Goal: Task Accomplishment & Management: Manage account settings

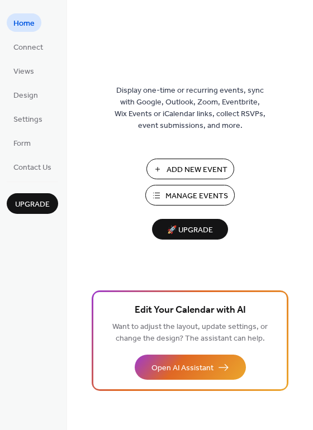
click at [203, 190] on span "Manage Events" at bounding box center [196, 196] width 63 height 12
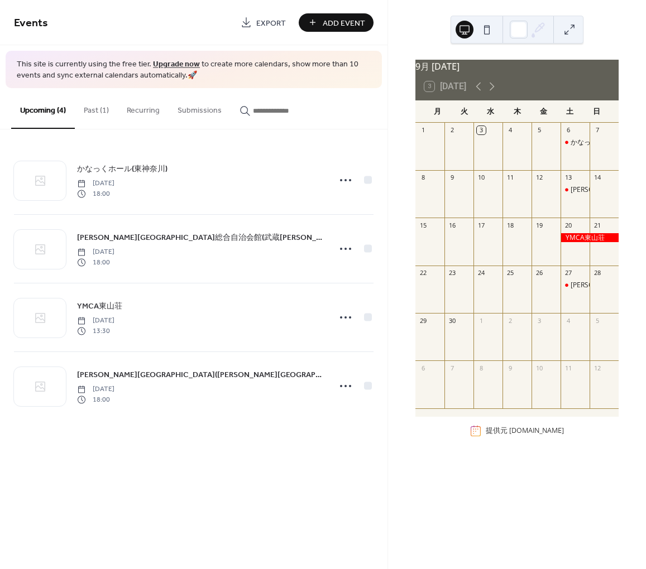
click at [95, 108] on button "Past (1)" at bounding box center [96, 108] width 43 height 40
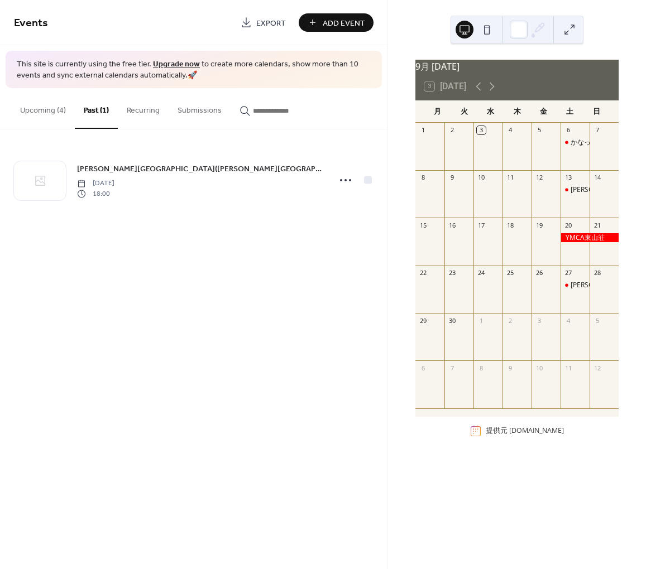
click at [51, 110] on button "Upcoming (4)" at bounding box center [43, 108] width 64 height 40
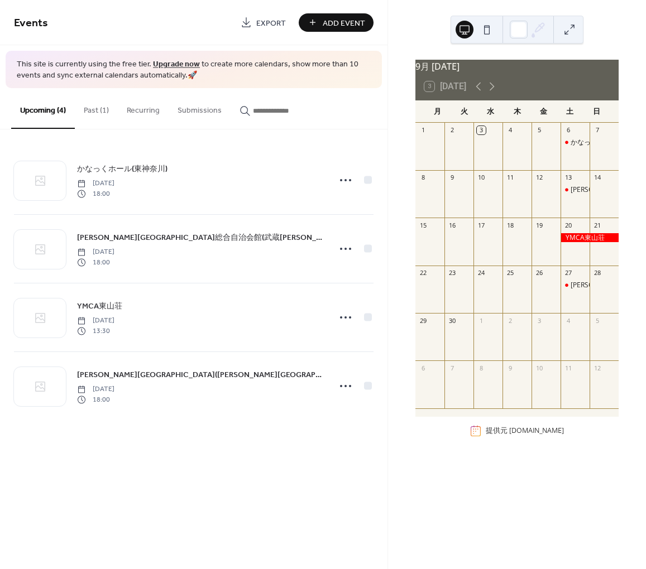
click at [99, 110] on button "Past (1)" at bounding box center [96, 108] width 43 height 40
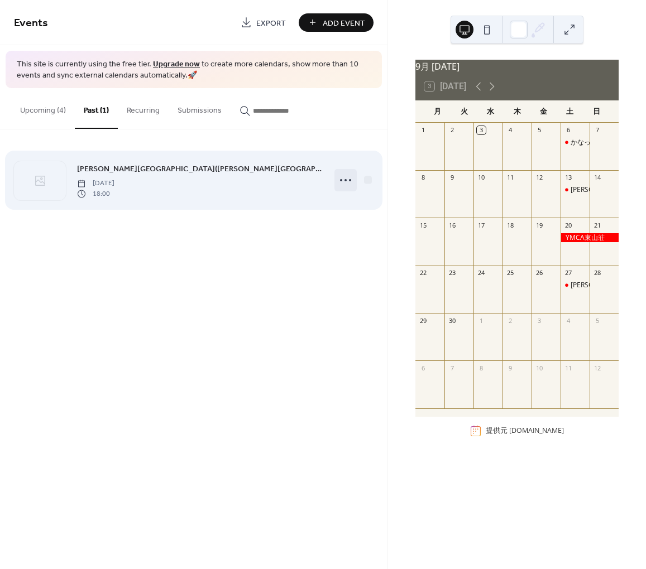
click at [348, 181] on icon at bounding box center [346, 180] width 18 height 18
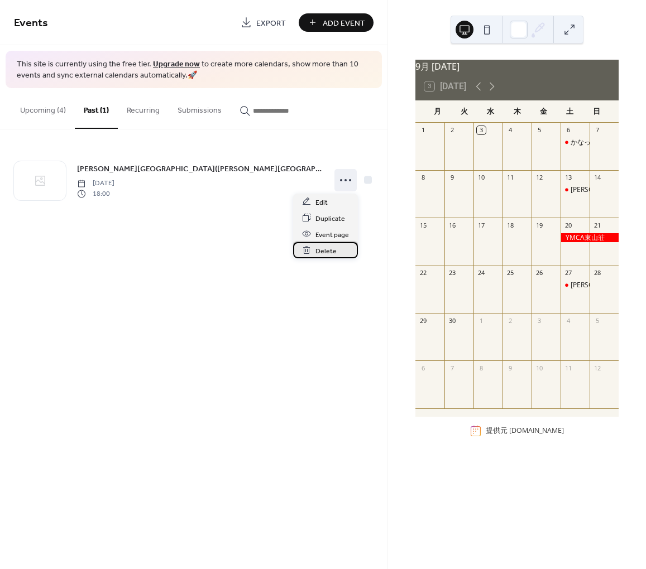
click at [330, 251] on span "Delete" at bounding box center [325, 251] width 21 height 12
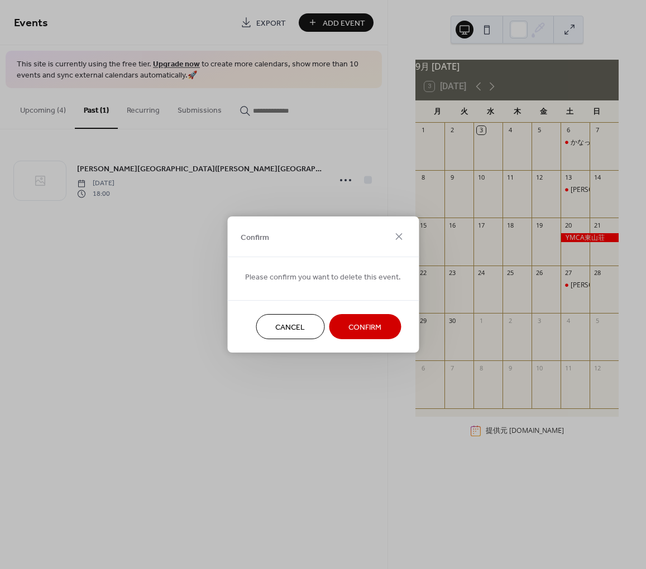
click at [366, 322] on span "Confirm" at bounding box center [364, 328] width 33 height 12
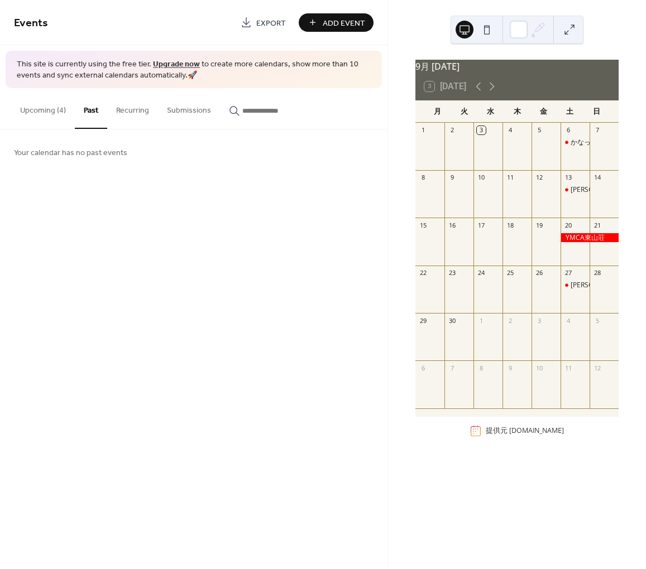
click at [49, 114] on button "Upcoming (4)" at bounding box center [43, 108] width 64 height 40
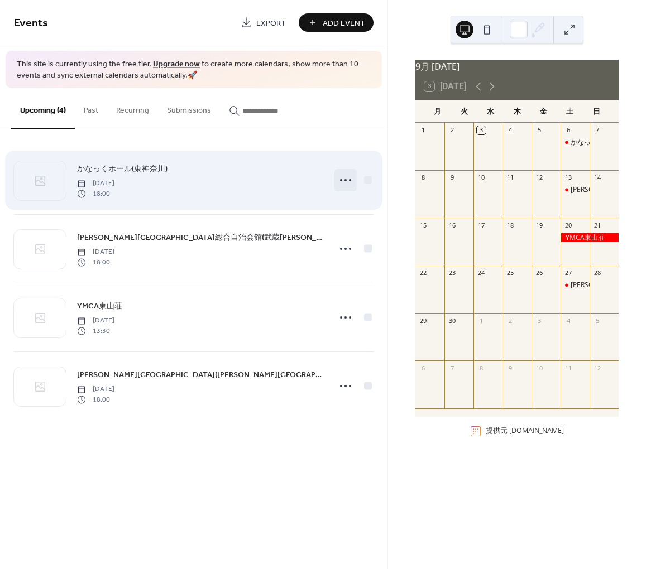
click at [341, 185] on icon at bounding box center [346, 180] width 18 height 18
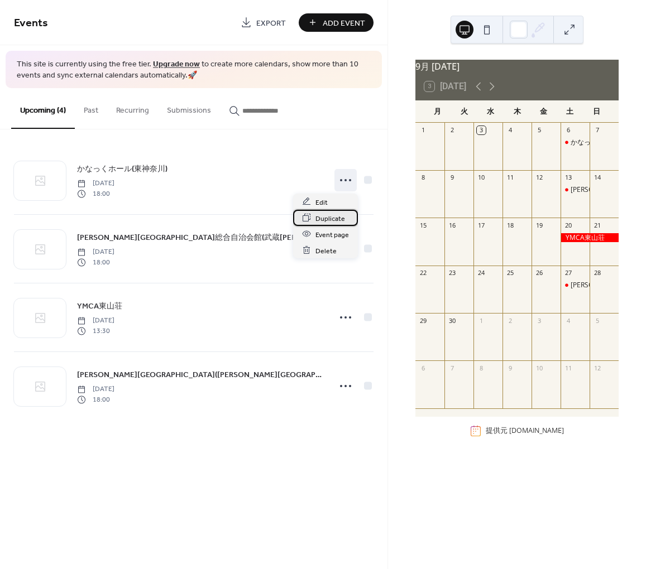
click at [334, 220] on span "Duplicate" at bounding box center [330, 219] width 30 height 12
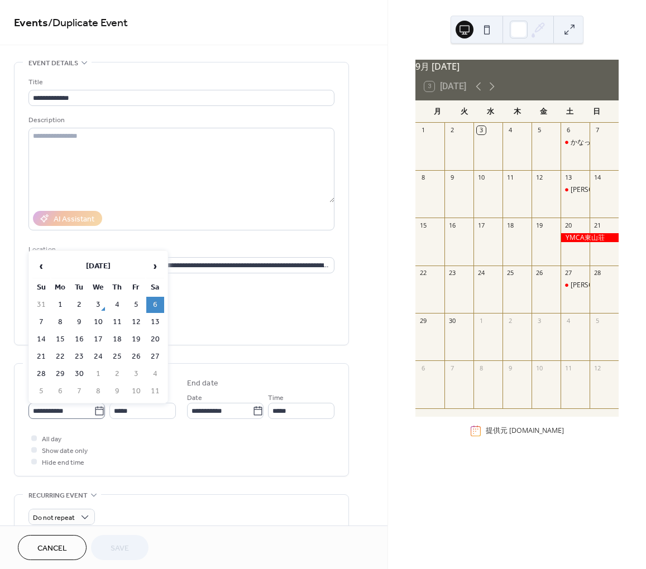
click at [99, 407] on icon at bounding box center [99, 411] width 11 height 11
click at [94, 407] on input "**********" at bounding box center [60, 411] width 65 height 16
click at [156, 269] on span "›" at bounding box center [155, 266] width 17 height 22
click at [155, 302] on td "4" at bounding box center [155, 305] width 18 height 16
type input "**********"
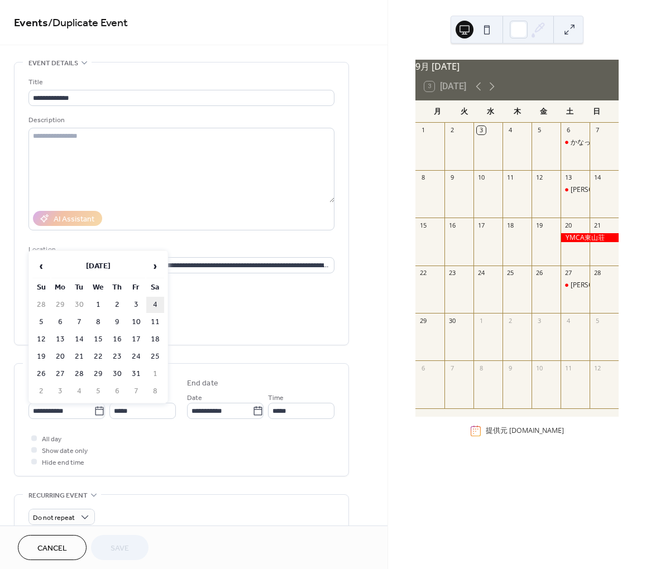
type input "**********"
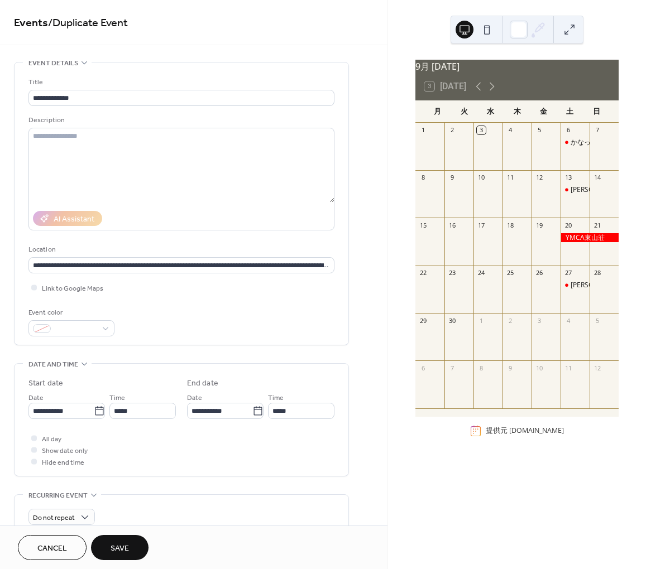
click at [120, 543] on span "Save" at bounding box center [119, 549] width 18 height 12
